Goal: Task Accomplishment & Management: Use online tool/utility

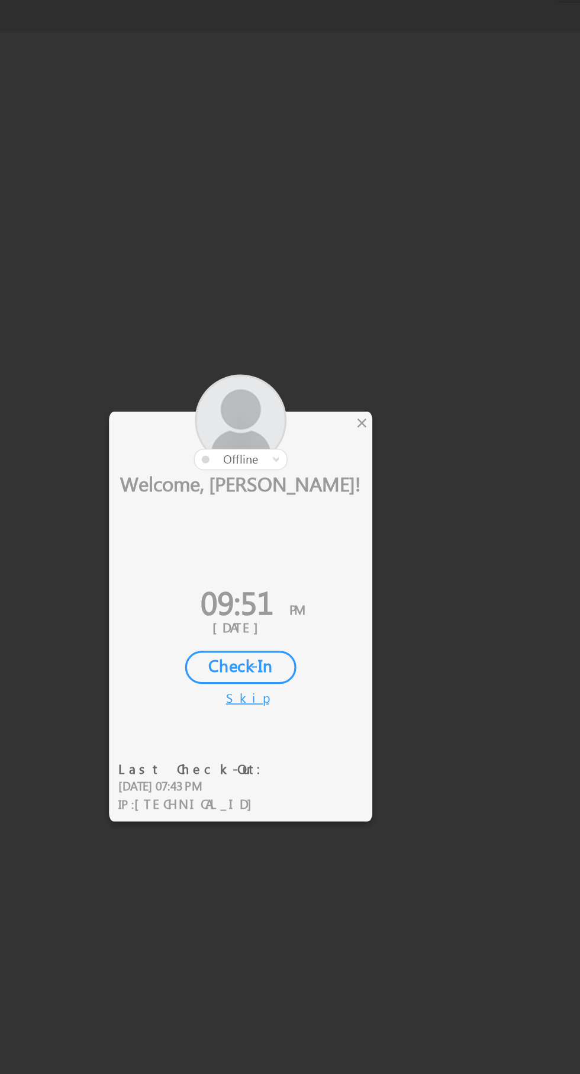
click at [341, 439] on div at bounding box center [268, 449] width 160 height 58
click at [347, 450] on div at bounding box center [268, 449] width 160 height 58
click at [350, 450] on div at bounding box center [290, 537] width 580 height 1074
click at [343, 446] on div "×" at bounding box center [342, 449] width 12 height 13
click at [354, 442] on div at bounding box center [290, 537] width 580 height 1074
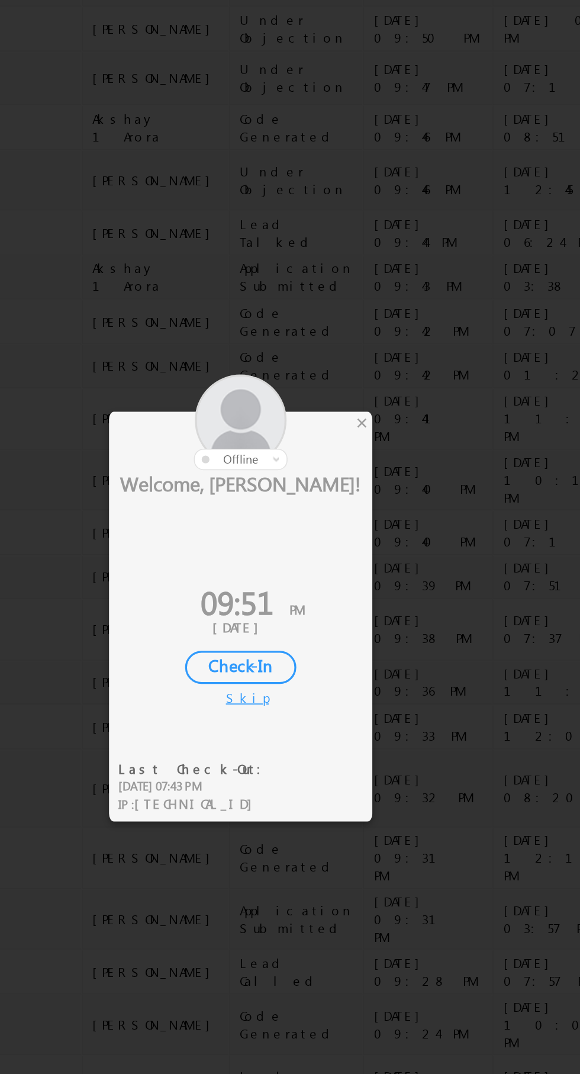
click at [350, 444] on div at bounding box center [290, 537] width 580 height 1074
click at [350, 450] on div at bounding box center [290, 537] width 580 height 1074
click at [346, 443] on div at bounding box center [268, 449] width 160 height 58
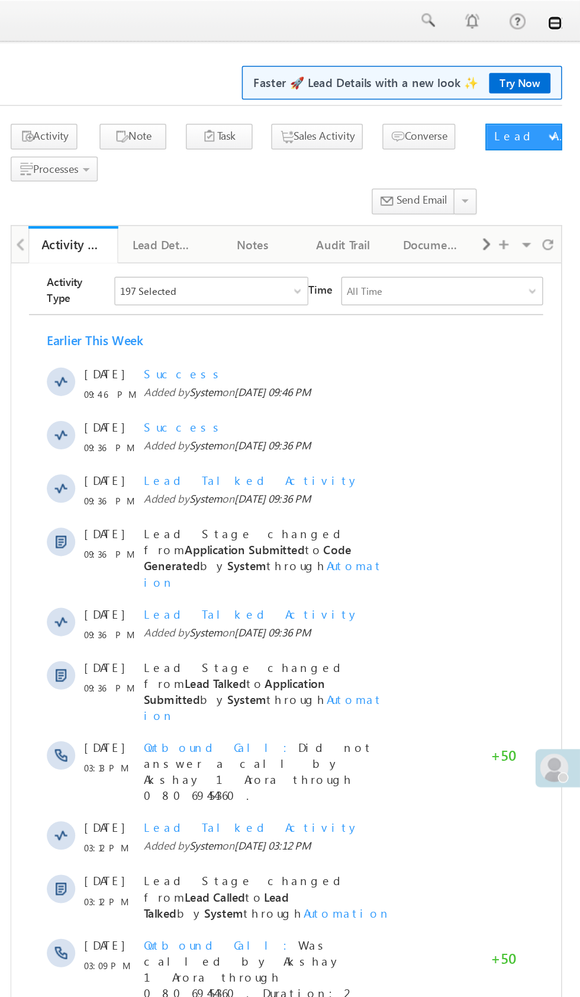
click at [563, 16] on link at bounding box center [563, 15] width 9 height 9
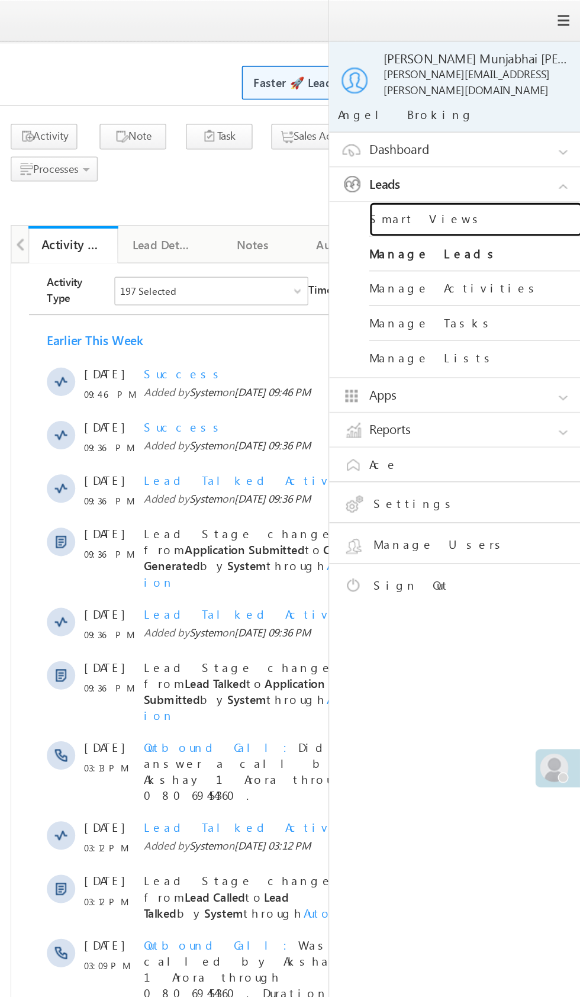
click at [514, 146] on link "Smart Views" at bounding box center [511, 145] width 142 height 23
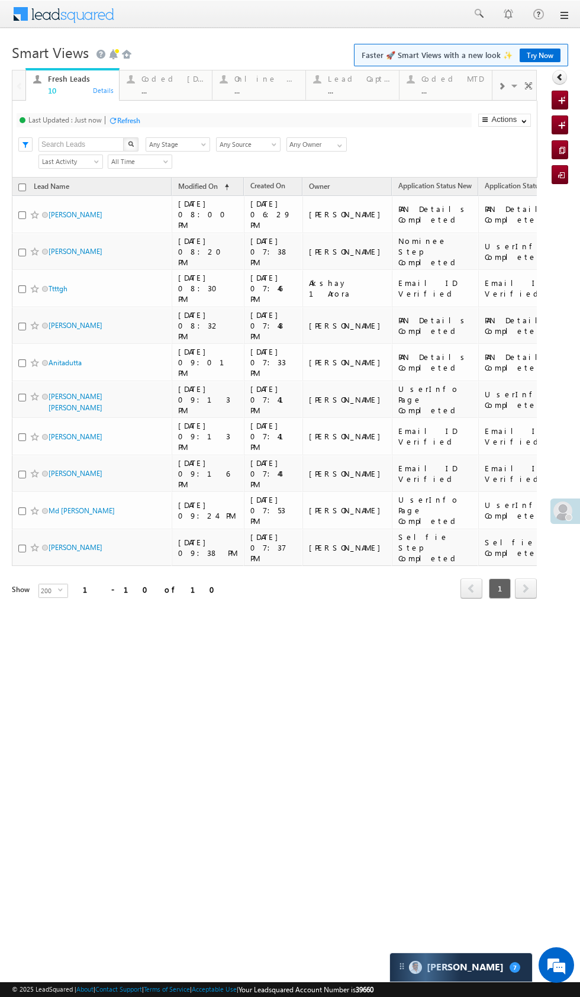
click at [343, 653] on html "Menu [PERSON_NAME] Munjabhai [PERSON_NAME] Hardi k.Son darva @ange lbrok ing.c …" at bounding box center [290, 330] width 580 height 661
click at [166, 94] on div "..." at bounding box center [173, 90] width 64 height 9
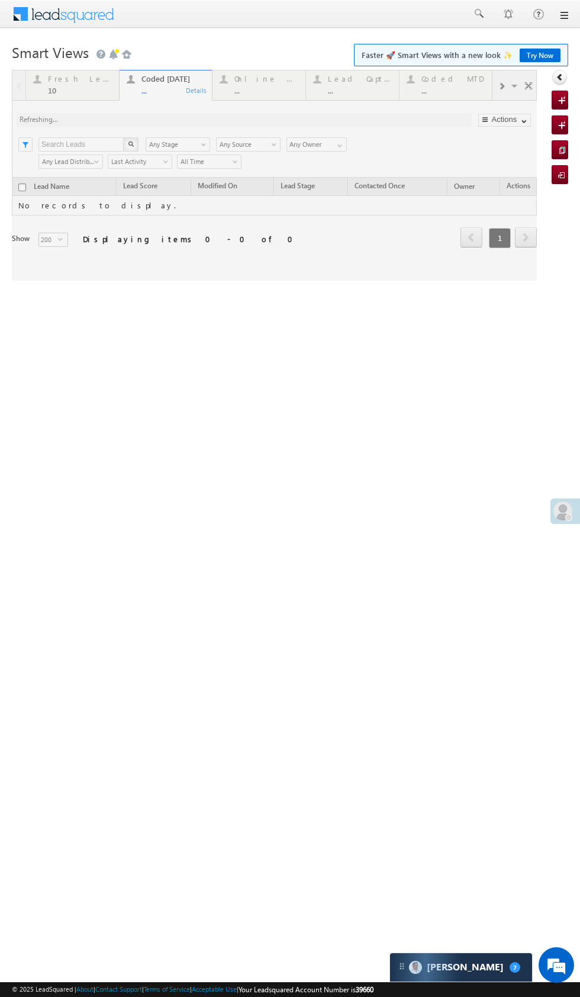
click at [402, 365] on html "Menu [PERSON_NAME] Munjabhai [PERSON_NAME] Hardi k.Son darva @ange lbrok ing.c …" at bounding box center [290, 182] width 580 height 365
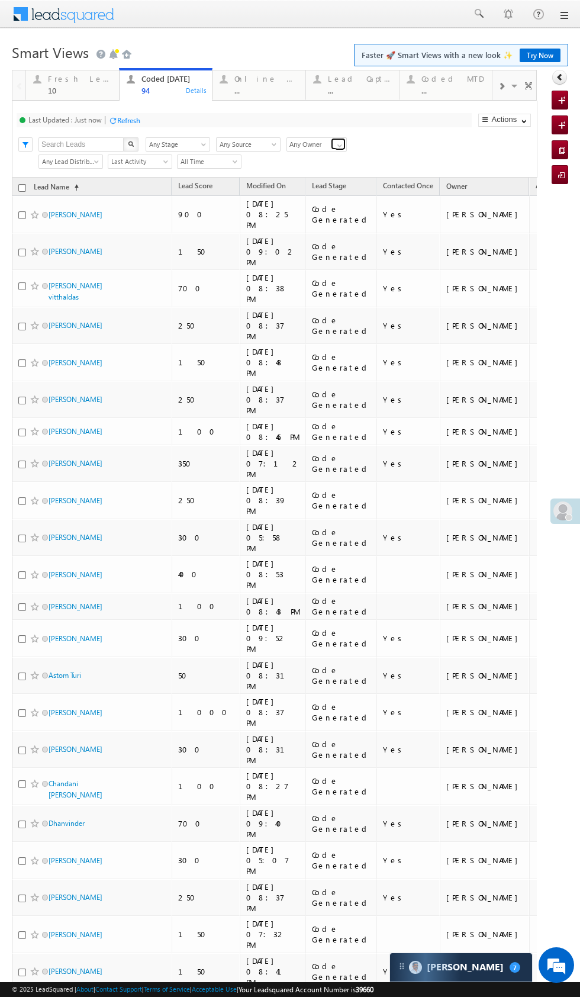
click at [339, 148] on span at bounding box center [339, 145] width 9 height 9
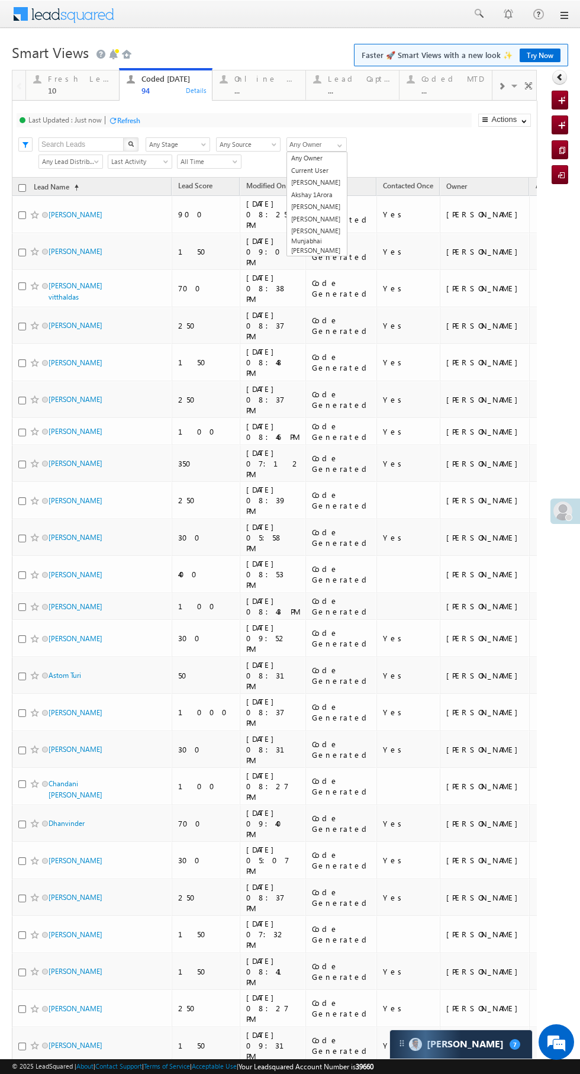
click at [305, 231] on link "[PERSON_NAME] Munjabhai [PERSON_NAME]" at bounding box center [317, 241] width 60 height 32
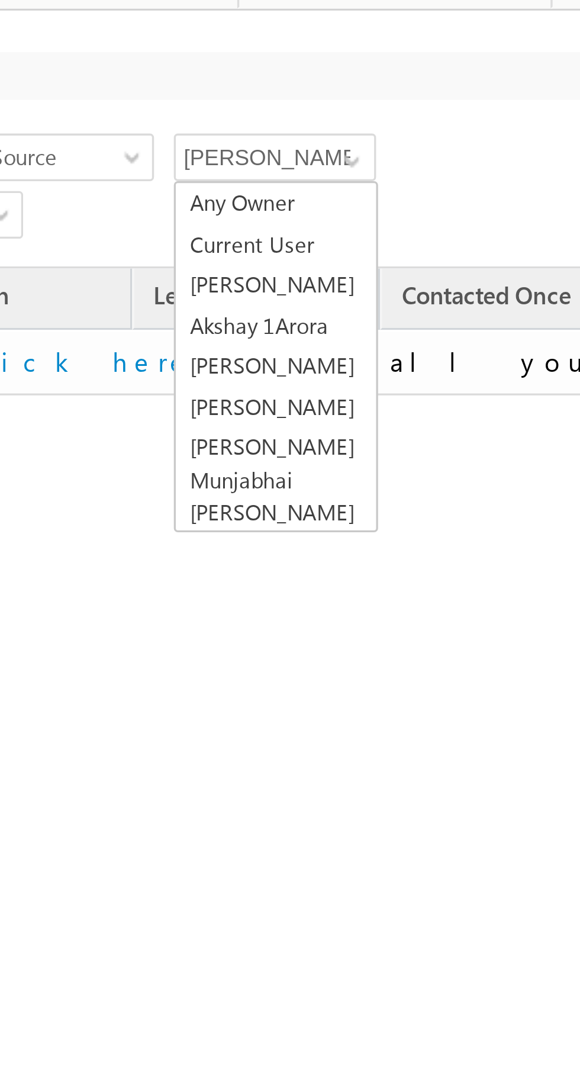
scroll to position [5, 0]
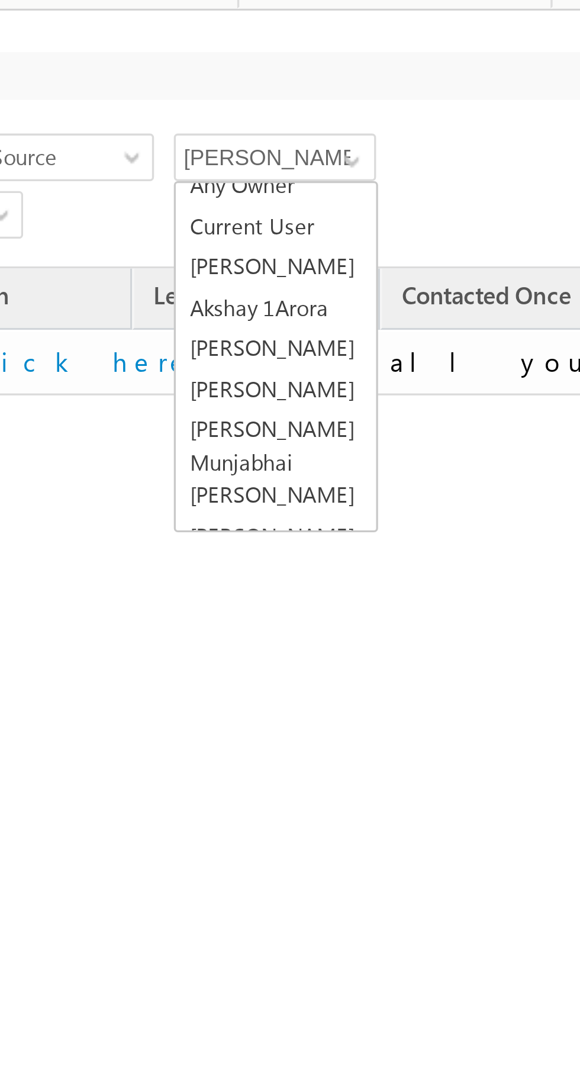
type input "Any Owner"
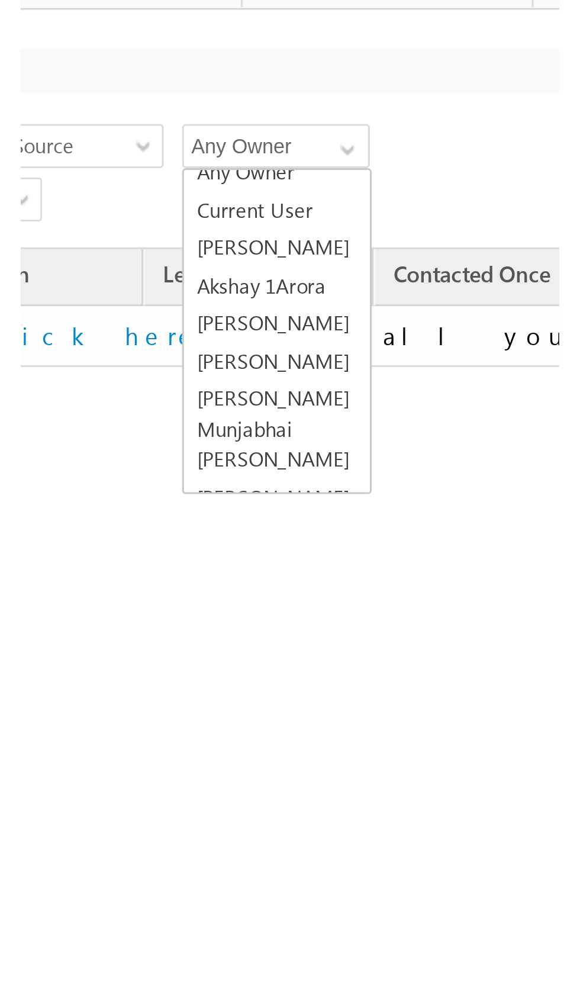
scroll to position [0, 0]
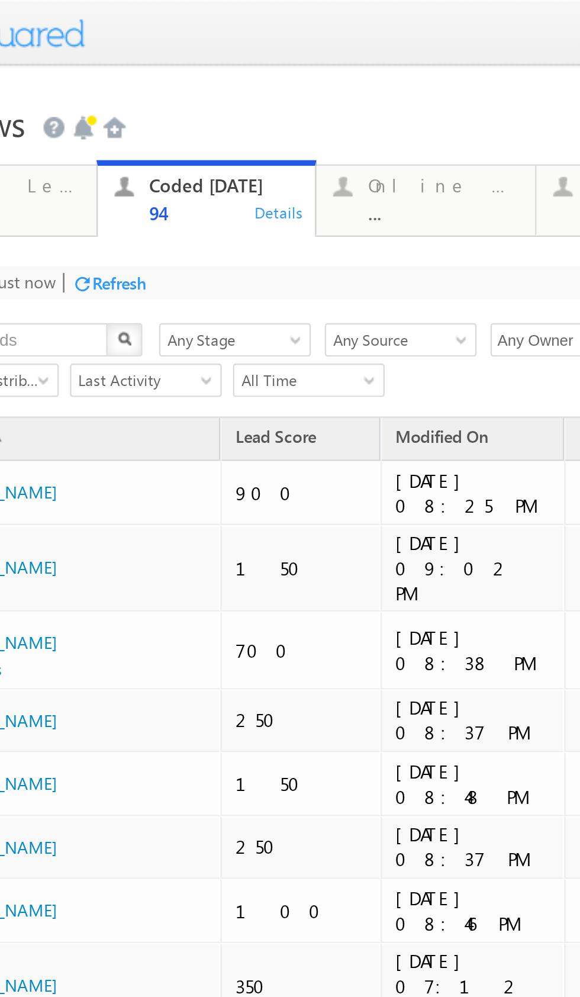
click at [63, 275] on div "[DATE] 08:38 PM" at bounding box center [96, 276] width 67 height 21
